Goal: Task Accomplishment & Management: Use online tool/utility

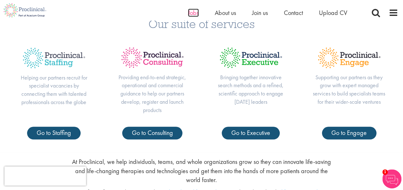
click at [195, 15] on span "Jobs" at bounding box center [193, 13] width 11 height 8
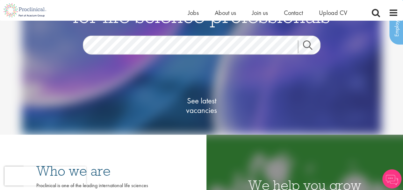
scroll to position [53, 0]
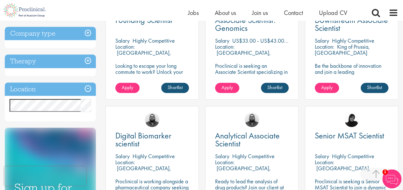
scroll to position [159, 0]
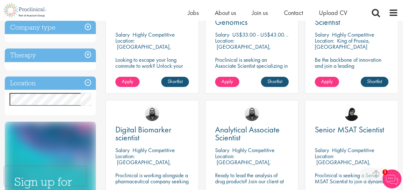
click at [87, 83] on h3 "Location" at bounding box center [50, 84] width 91 height 14
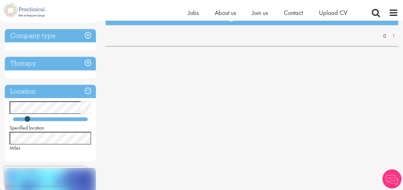
scroll to position [159, 0]
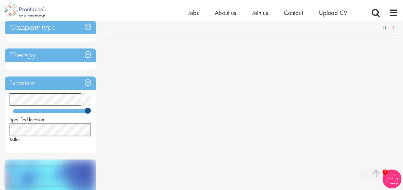
drag, startPoint x: 26, startPoint y: 111, endPoint x: 87, endPoint y: 114, distance: 61.6
click at [87, 114] on div "Specified location Miles" at bounding box center [50, 118] width 91 height 50
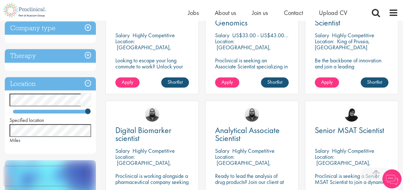
scroll to position [159, 0]
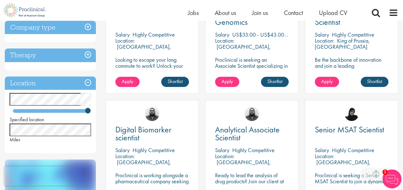
click at [0, 101] on div "You are here: Home > Job search Keyword: scientist Remove Discipline Clinical R…" at bounding box center [201, 180] width 403 height 638
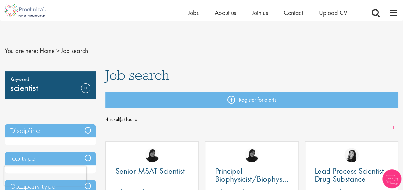
scroll to position [106, 0]
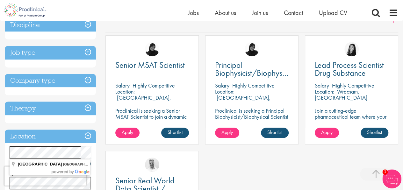
click at [4, 147] on div "You are here: Home > Job search Keyword: scientist Remove Discipline Engineerin…" at bounding box center [201, 147] width 403 height 465
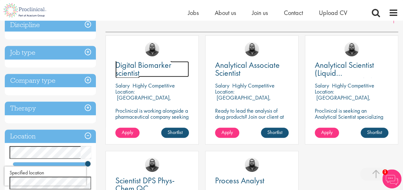
scroll to position [159, 0]
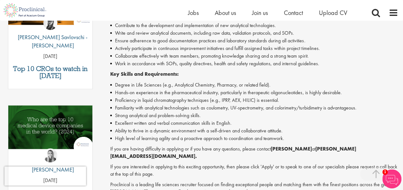
scroll to position [266, 0]
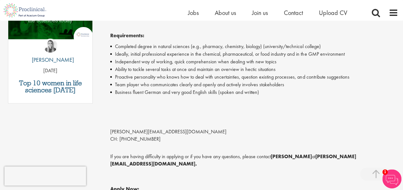
scroll to position [372, 0]
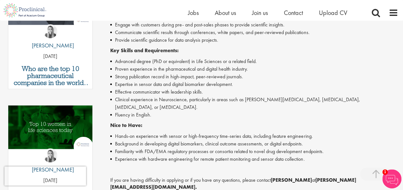
scroll to position [212, 0]
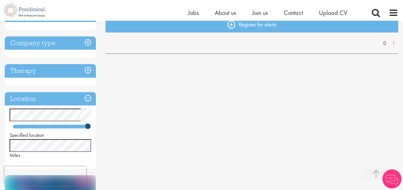
scroll to position [159, 0]
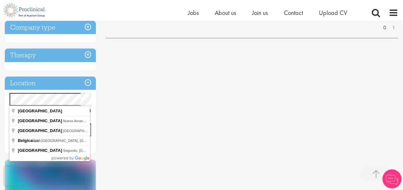
click at [4, 99] on div "You are here: Home > Job search Keyword: scientist Remove Discipline Job type C…" at bounding box center [201, 93] width 403 height 465
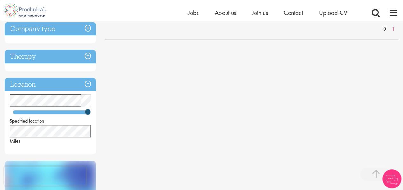
scroll to position [159, 0]
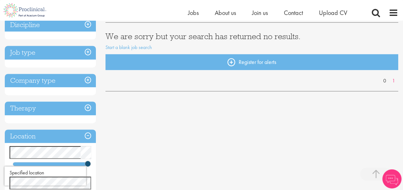
scroll to position [159, 0]
